Goal: Check status: Check status

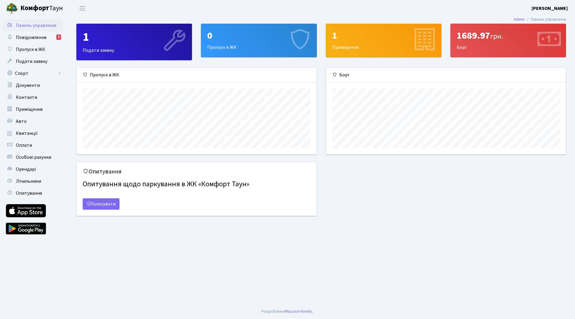
scroll to position [86, 240]
click at [508, 47] on div "1689.97 грн. Борг" at bounding box center [508, 40] width 115 height 33
click at [481, 305] on footer "Розроблено Massive Kinetic ." at bounding box center [287, 311] width 575 height 15
click at [22, 133] on span "Квитанції" at bounding box center [27, 133] width 22 height 7
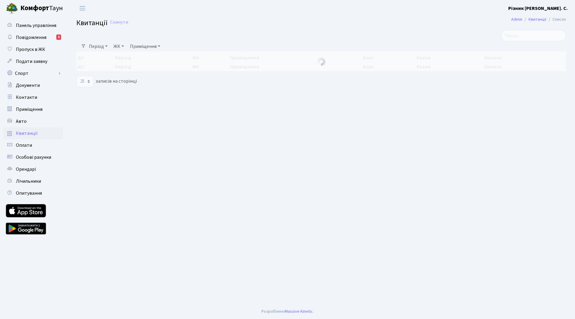
select select "25"
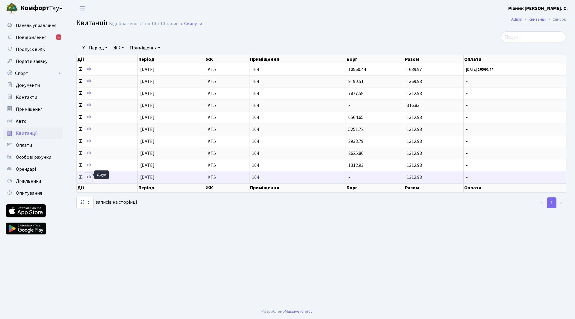
click at [88, 175] on icon at bounding box center [89, 177] width 4 height 4
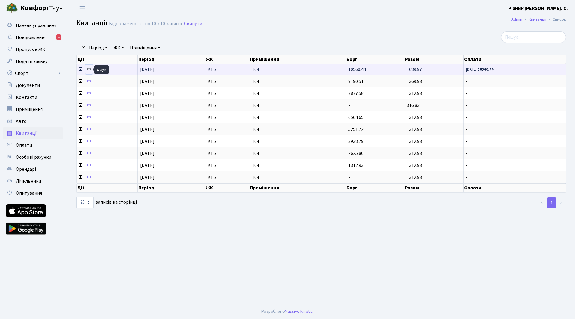
click at [87, 70] on icon at bounding box center [89, 69] width 4 height 4
